Goal: Task Accomplishment & Management: Manage account settings

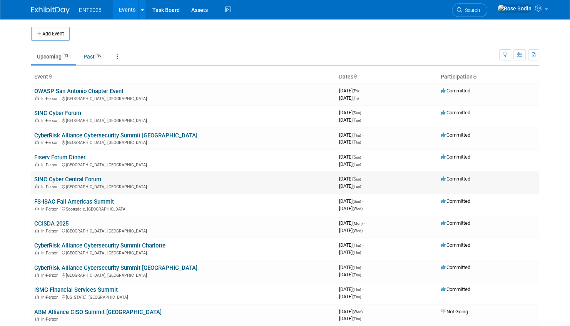
click at [80, 178] on link "SINC Cyber Central Forum" at bounding box center [67, 179] width 67 height 7
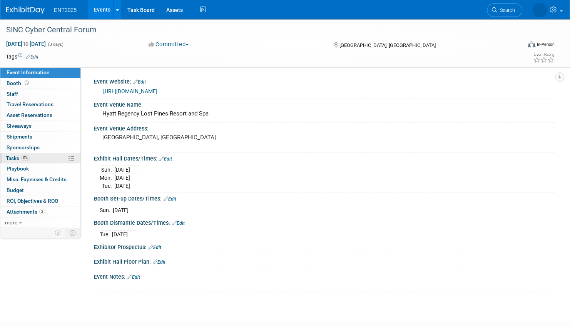
click at [39, 156] on link "0% Tasks 0%" at bounding box center [40, 158] width 80 height 10
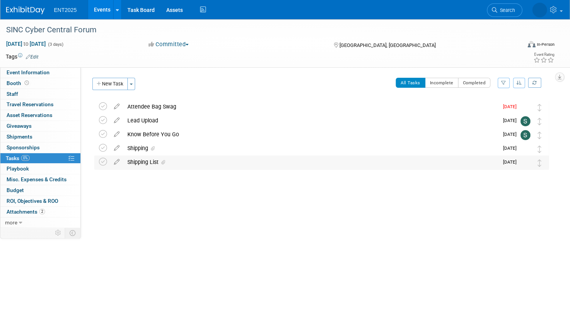
click at [186, 162] on div "Shipping List" at bounding box center [311, 162] width 375 height 13
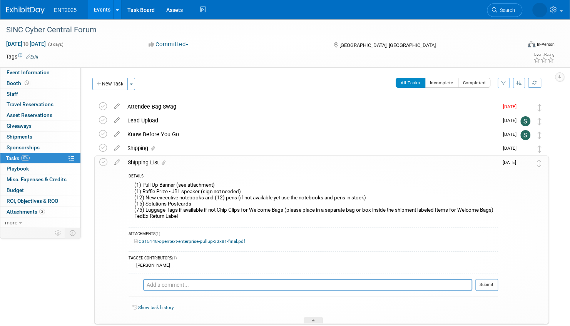
click at [101, 9] on link "Events" at bounding box center [102, 9] width 28 height 19
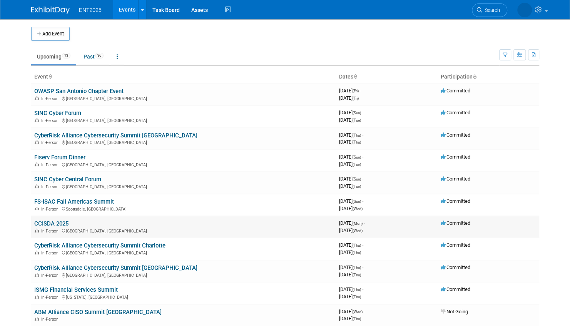
click at [52, 223] on link "CCISDA 2025" at bounding box center [51, 223] width 34 height 7
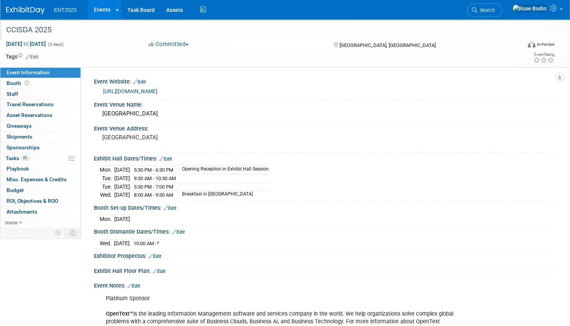
click at [109, 32] on div "CCISDA 2025" at bounding box center [255, 30] width 505 height 14
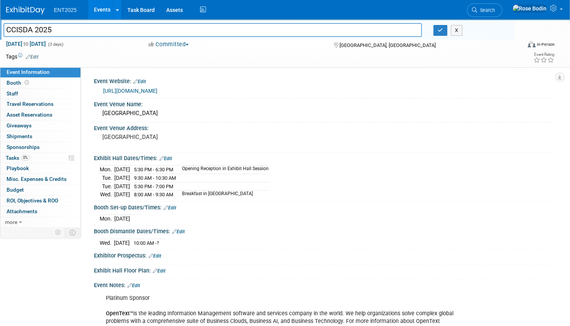
drag, startPoint x: 65, startPoint y: 32, endPoint x: 6, endPoint y: 31, distance: 59.7
click at [6, 31] on input "CCISDA 2025" at bounding box center [212, 29] width 419 height 13
click at [438, 31] on icon "button" at bounding box center [440, 30] width 5 height 5
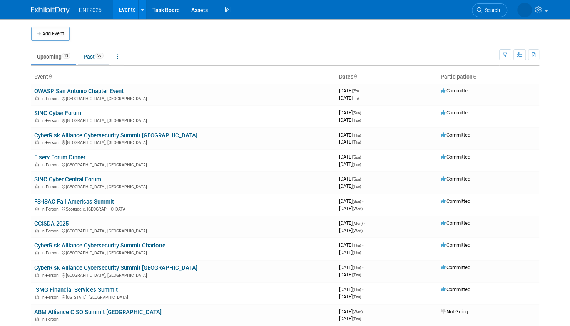
click at [89, 55] on link "Past 36" at bounding box center [94, 56] width 32 height 15
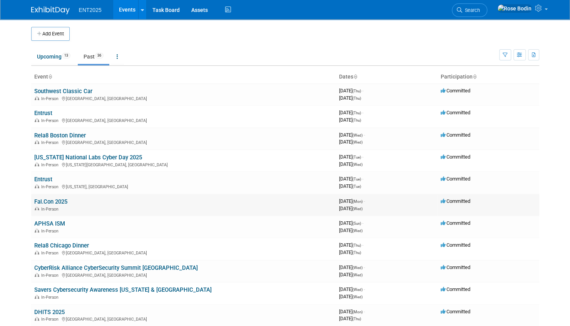
click at [62, 202] on link "Fal.Con 2025" at bounding box center [50, 201] width 33 height 7
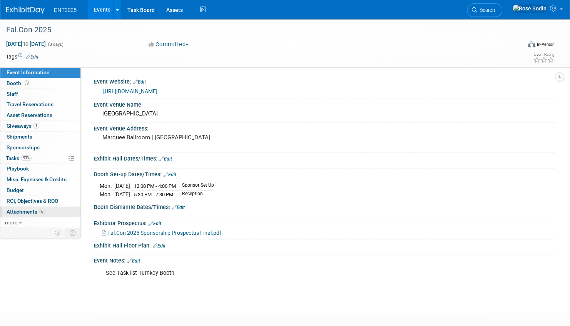
click at [58, 210] on link "6 Attachments 6" at bounding box center [40, 212] width 80 height 10
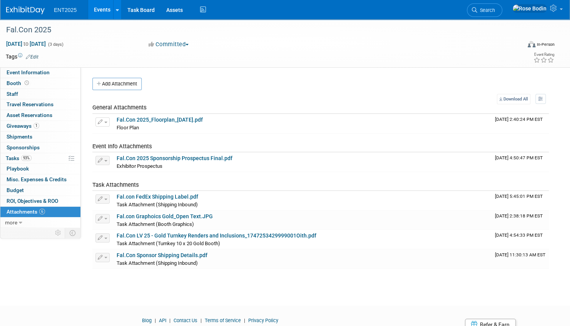
click at [98, 7] on link "Events" at bounding box center [102, 9] width 28 height 19
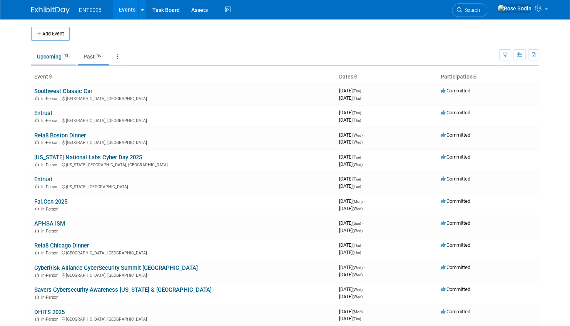
click at [54, 57] on link "Upcoming 13" at bounding box center [53, 56] width 45 height 15
